Goal: Browse casually: Explore the website without a specific task or goal

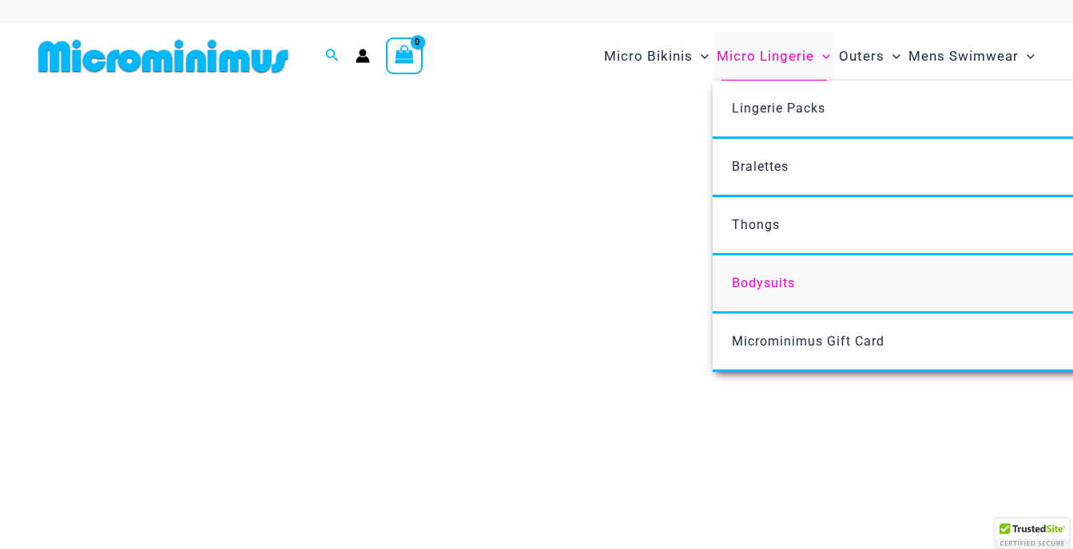
click at [775, 284] on span "Bodysuits" at bounding box center [763, 283] width 63 height 15
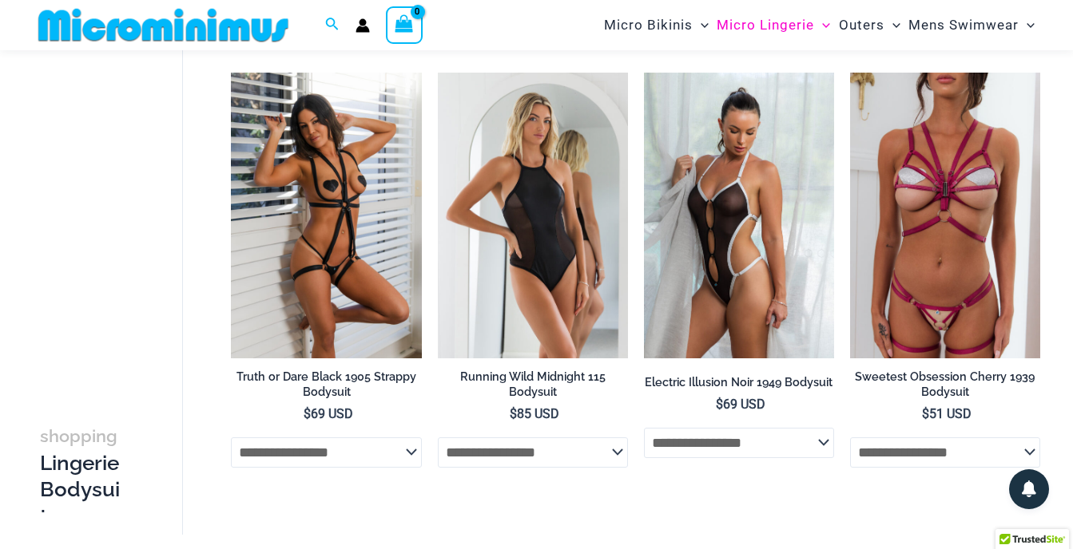
scroll to position [67, 0]
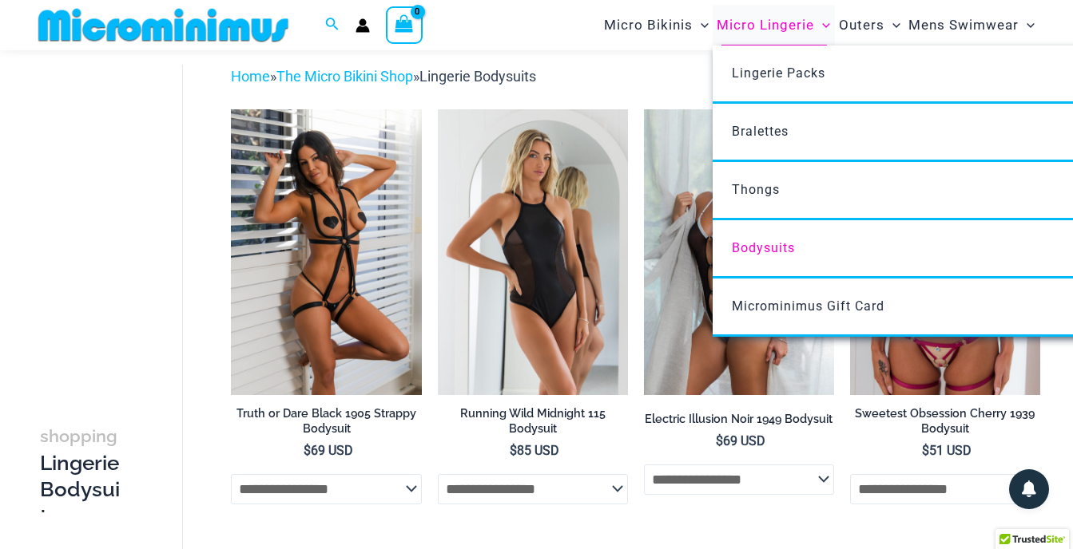
click at [741, 22] on span "Micro Lingerie" at bounding box center [764, 25] width 97 height 41
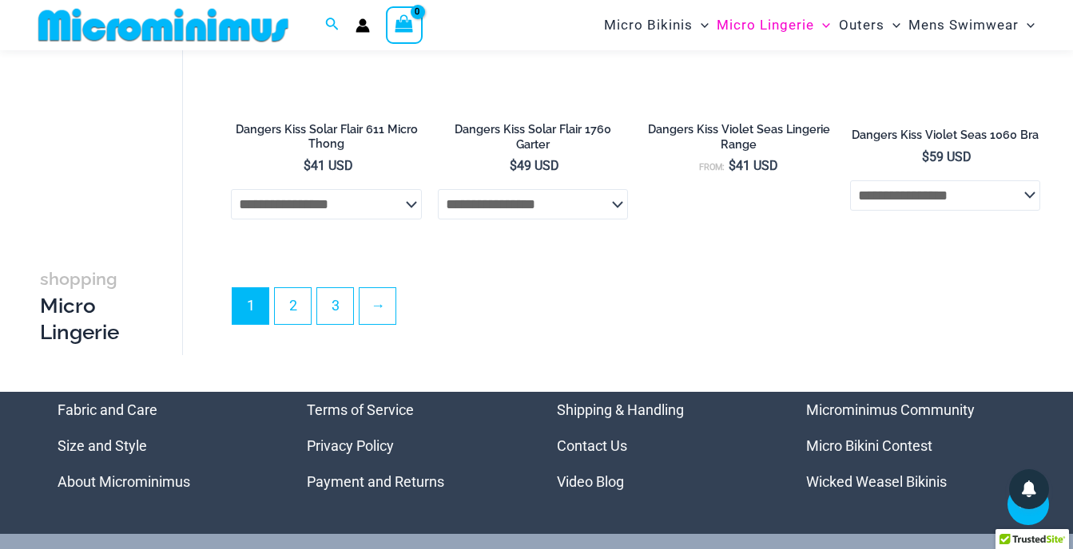
scroll to position [3594, 0]
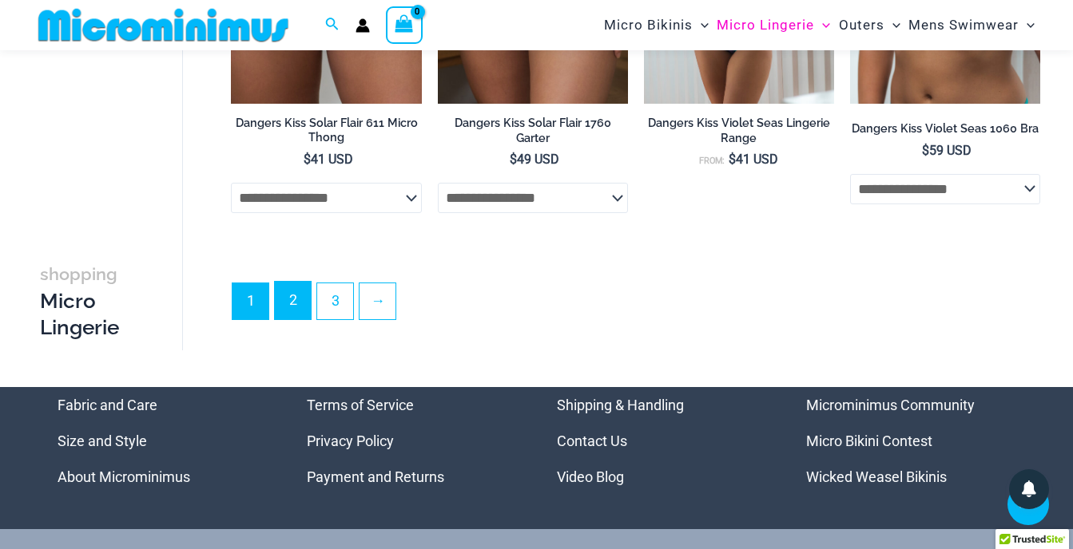
click at [295, 311] on link "2" at bounding box center [293, 301] width 36 height 38
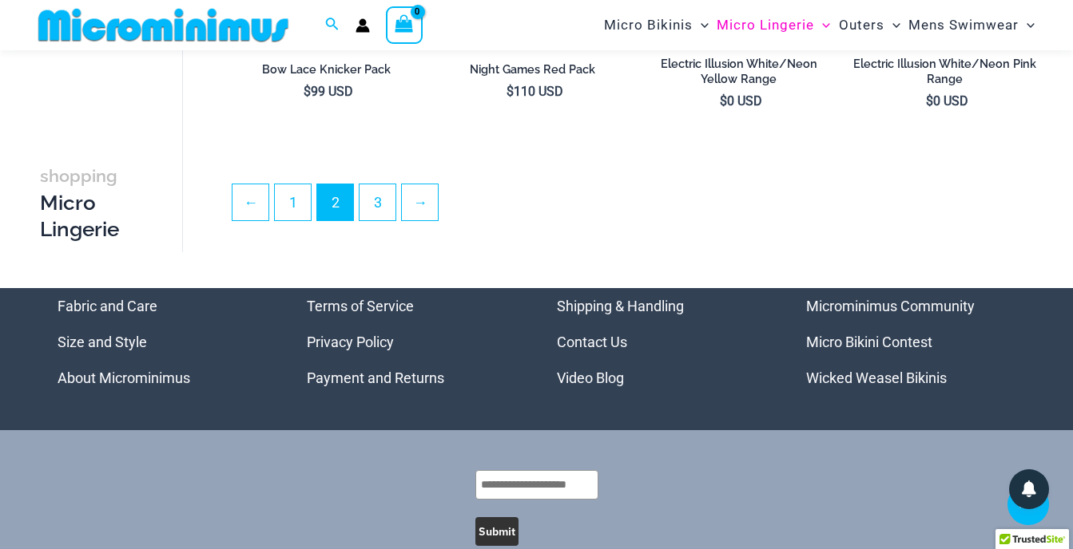
scroll to position [3504, 0]
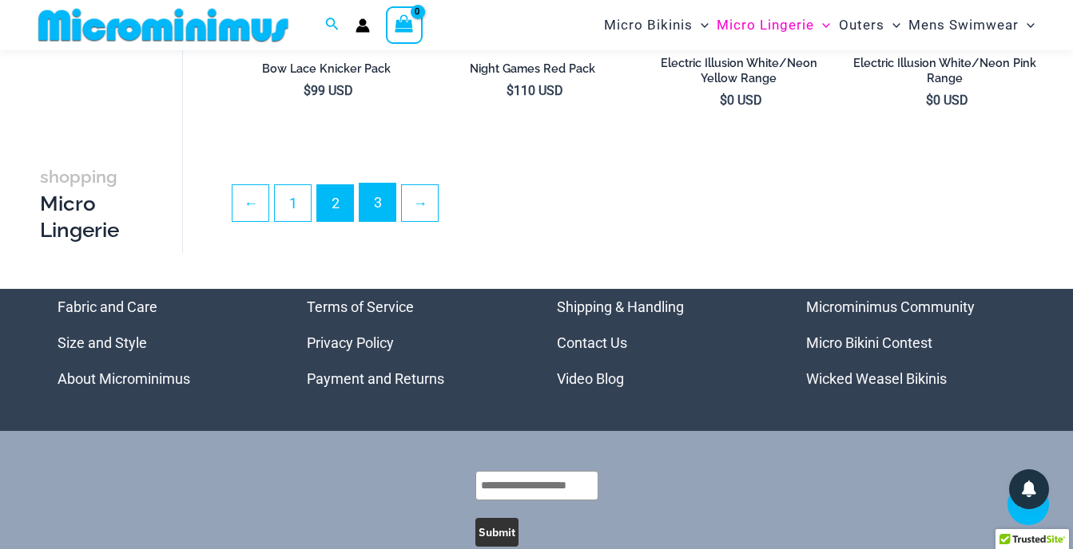
click at [376, 200] on link "3" at bounding box center [377, 203] width 36 height 38
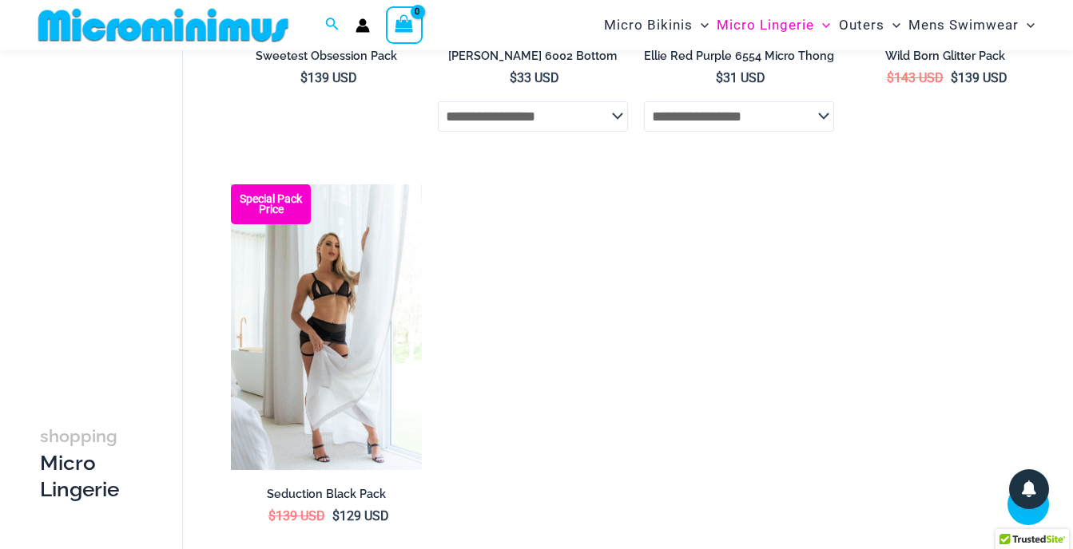
scroll to position [466, 0]
